Goal: Navigation & Orientation: Go to known website

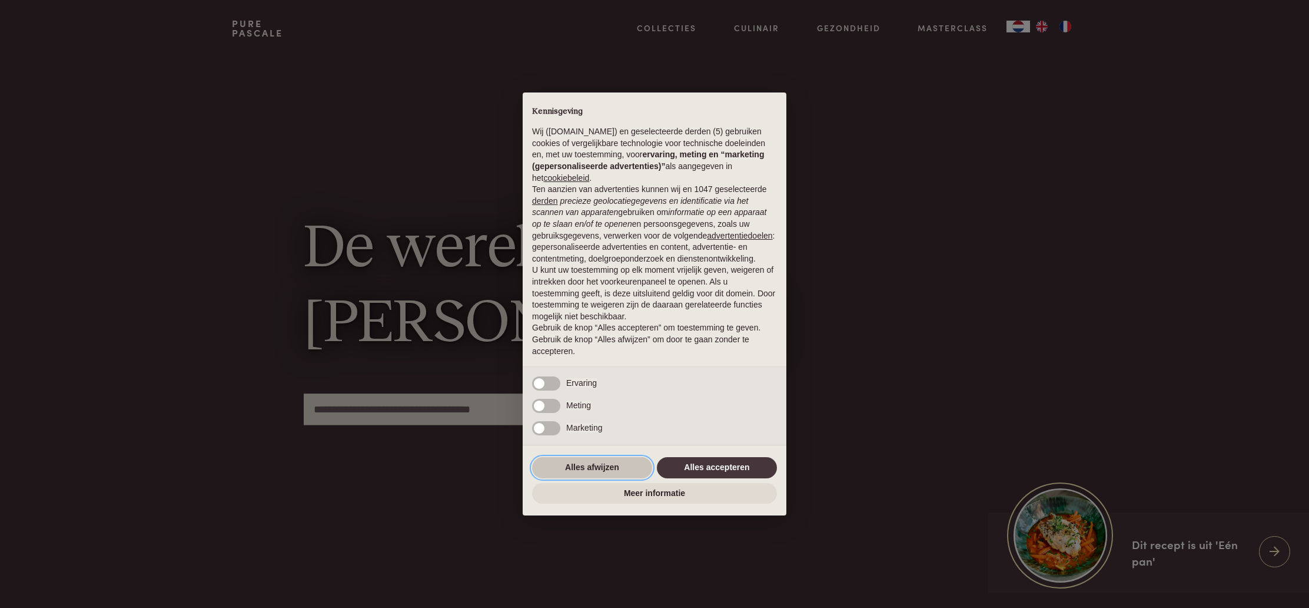
click at [607, 472] on button "Alles afwijzen" at bounding box center [592, 467] width 120 height 21
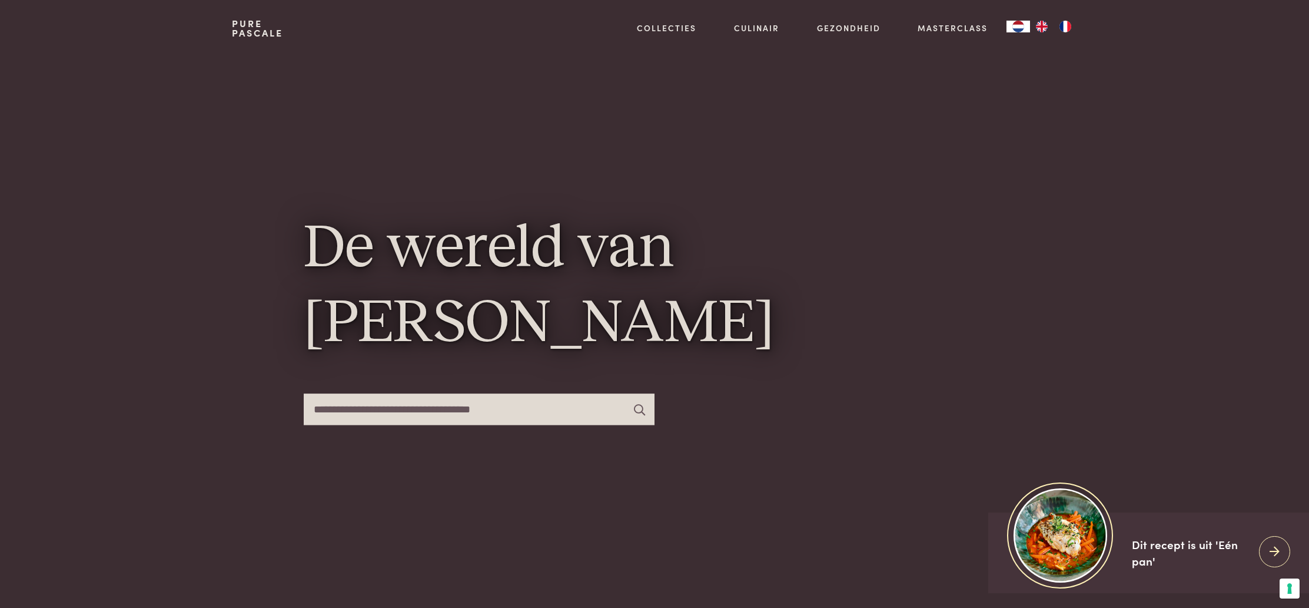
click at [1064, 28] on img "FR" at bounding box center [1065, 27] width 14 height 12
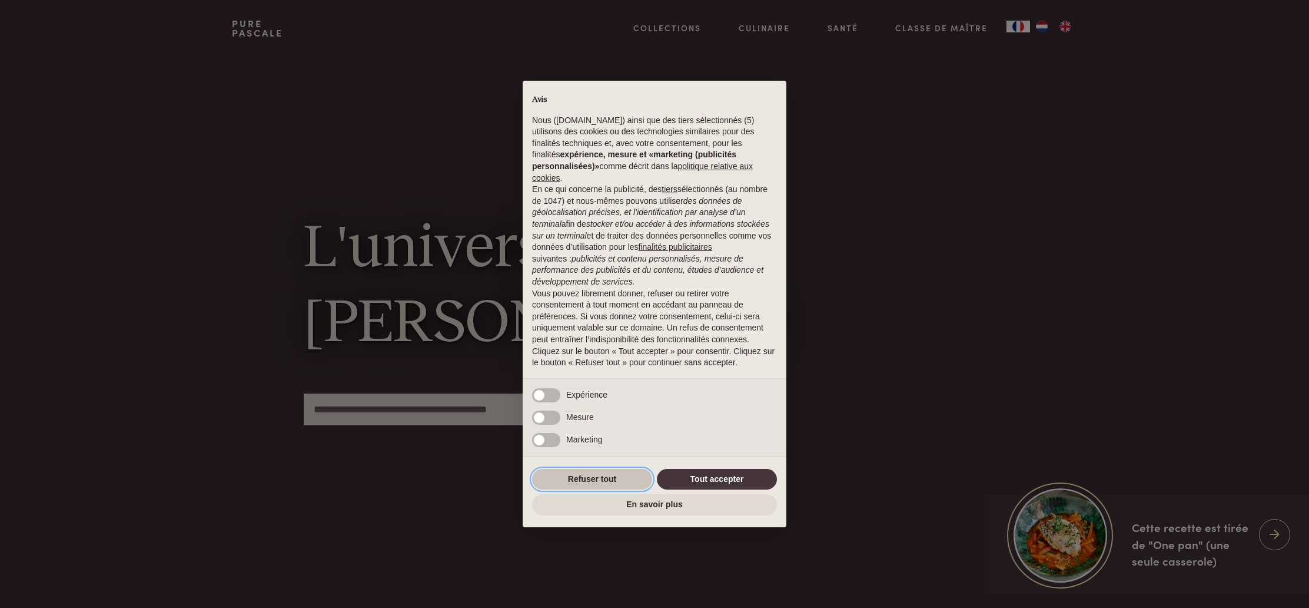
click at [601, 477] on button "Refuser tout" at bounding box center [592, 479] width 120 height 21
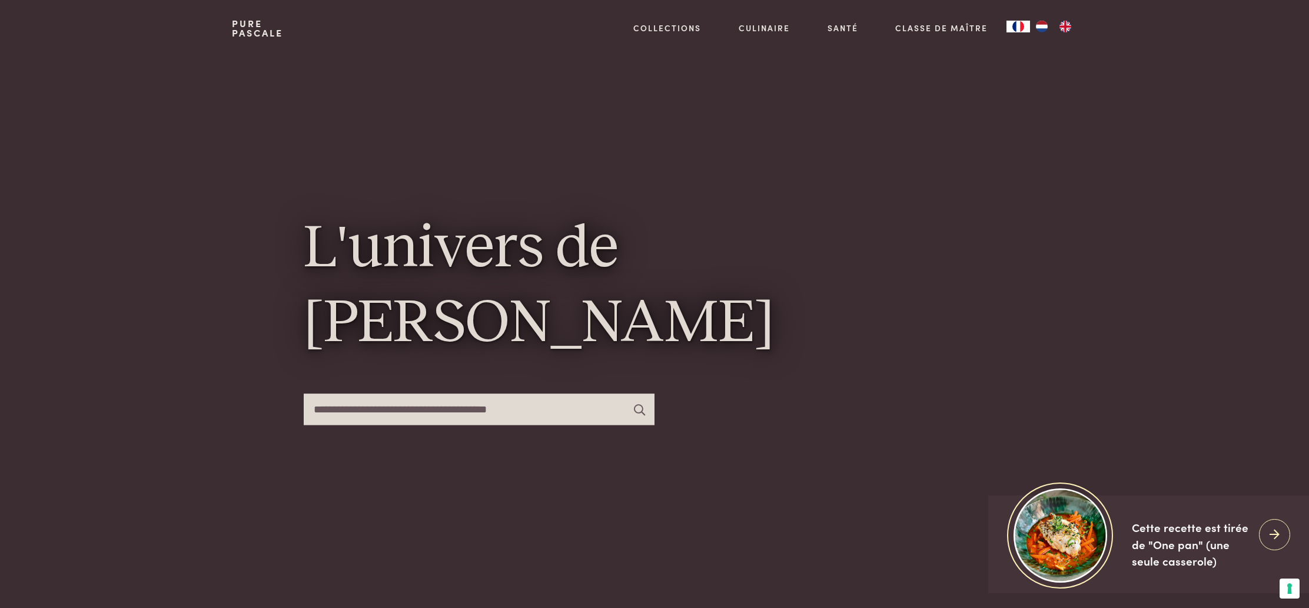
click at [1029, 113] on div "L'univers de [PERSON_NAME]" at bounding box center [654, 325] width 845 height 536
